Goal: Task Accomplishment & Management: Complete application form

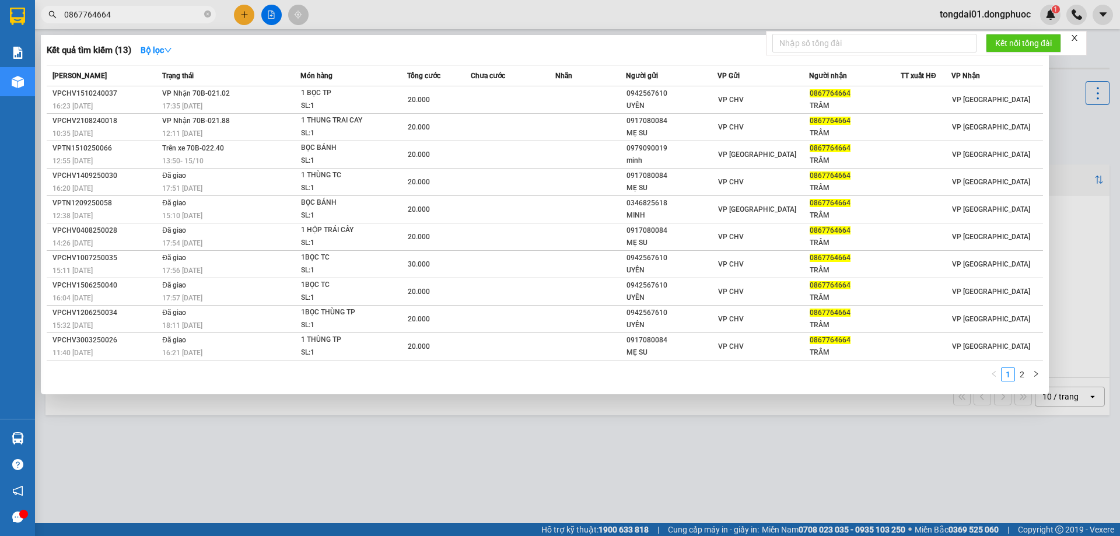
click at [172, 15] on input "0867764664" at bounding box center [133, 14] width 138 height 13
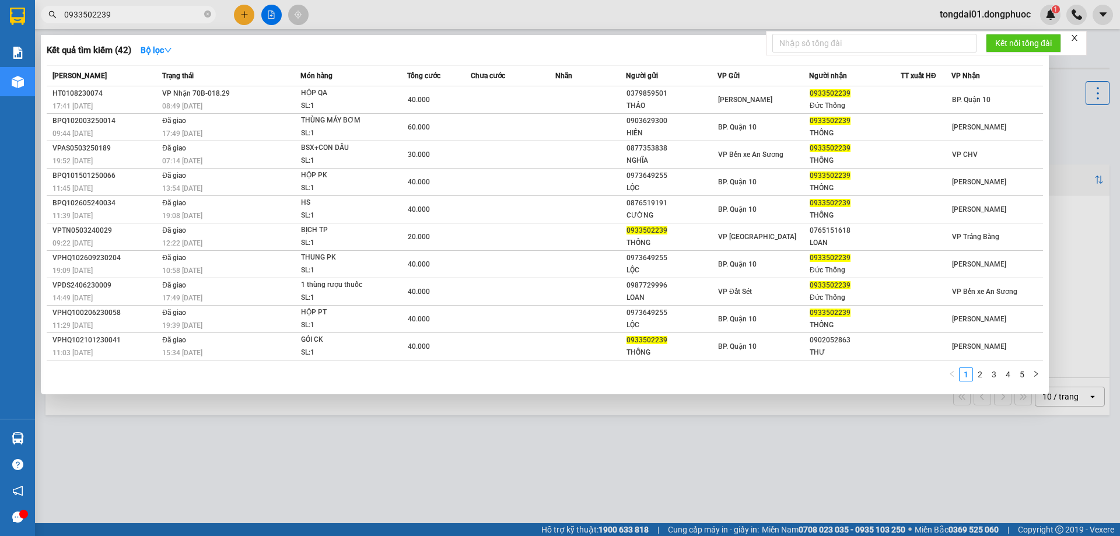
click at [99, 12] on input "0933502239" at bounding box center [133, 14] width 138 height 13
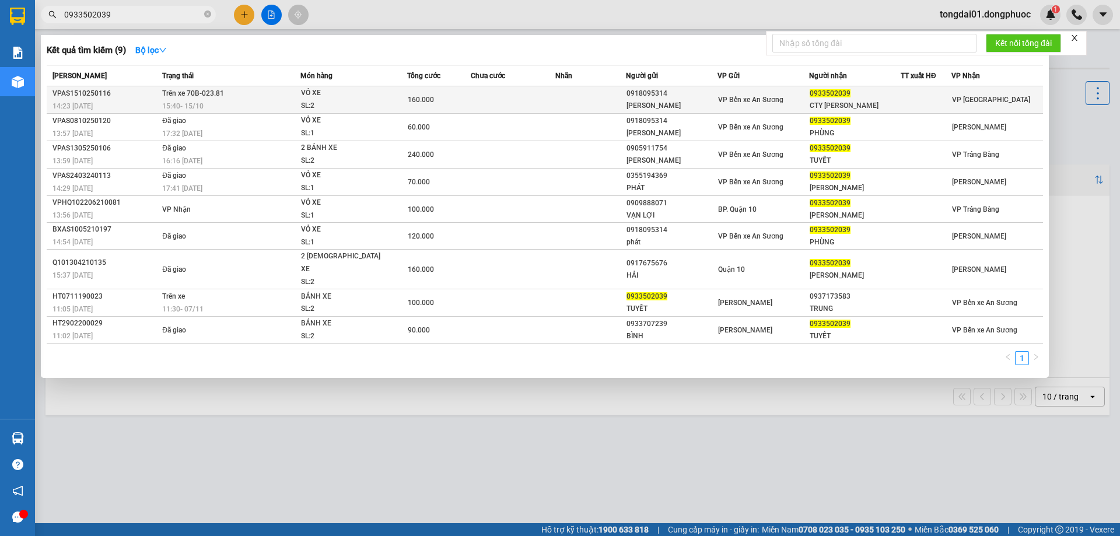
type input "0933502039"
click at [221, 97] on span "Trên xe 70B-023.81" at bounding box center [193, 93] width 62 height 8
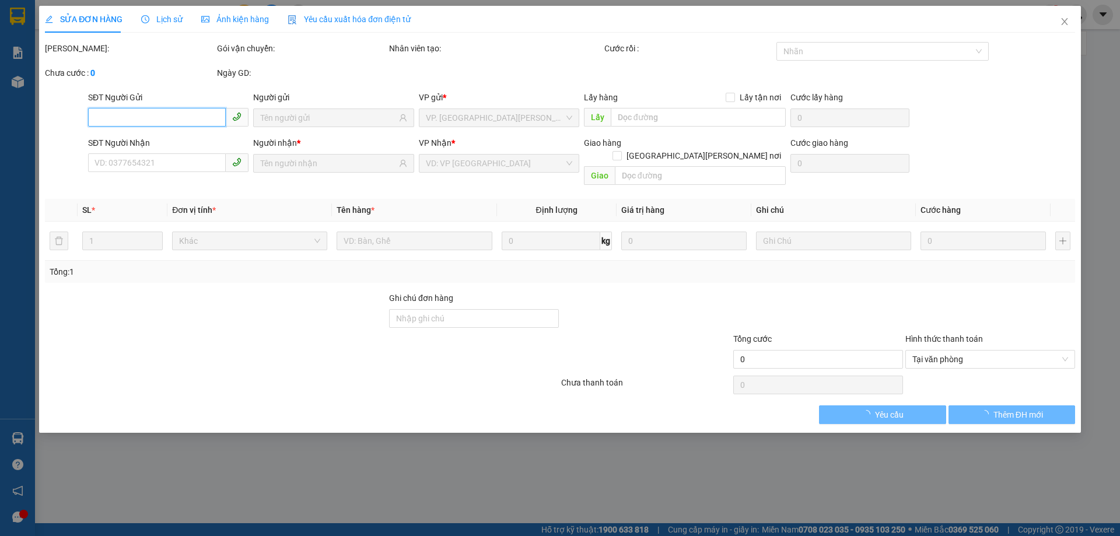
type input "0918095314"
type input "[PERSON_NAME]"
type input "0933502039"
type input "CTY [PERSON_NAME]"
type input "160.000"
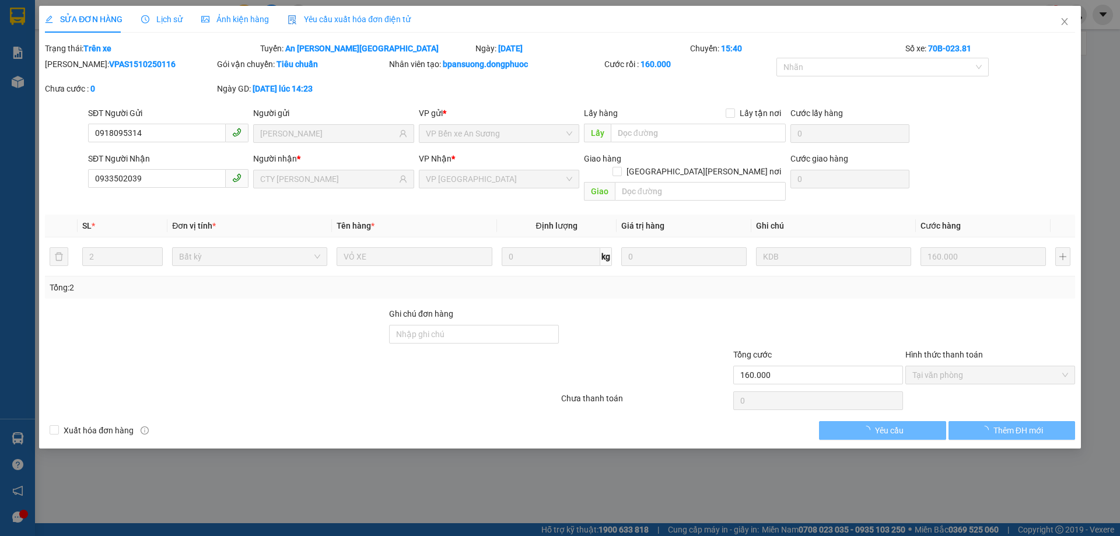
click at [163, 23] on span "Lịch sử" at bounding box center [161, 19] width 41 height 9
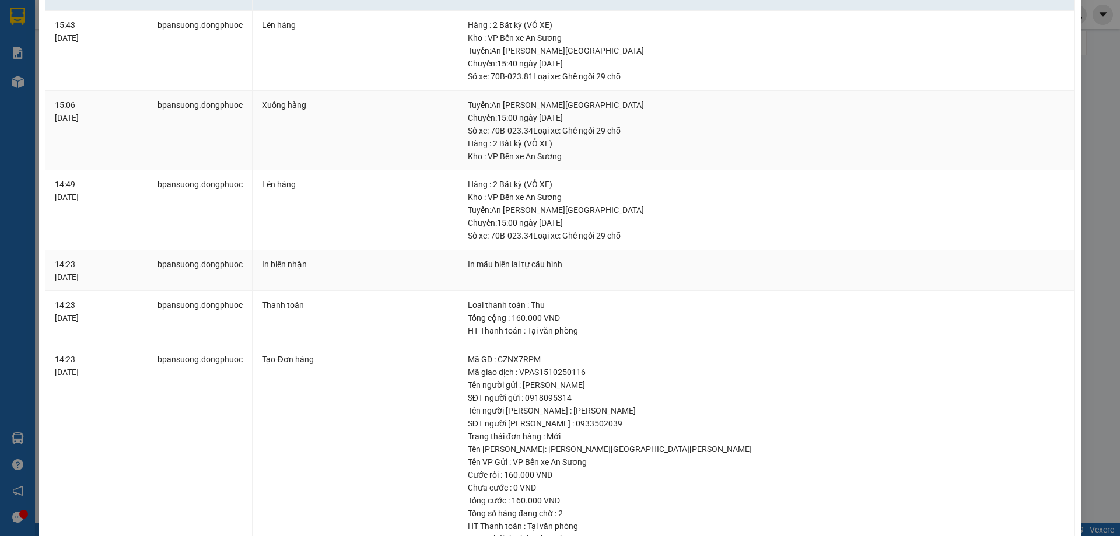
scroll to position [25, 0]
